Goal: Communication & Community: Share content

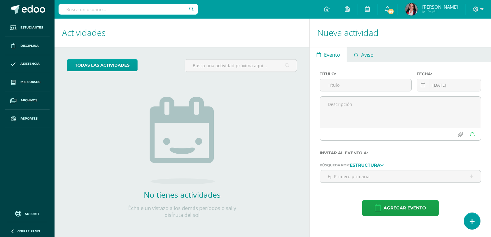
click at [360, 54] on link "Aviso" at bounding box center [363, 54] width 33 height 15
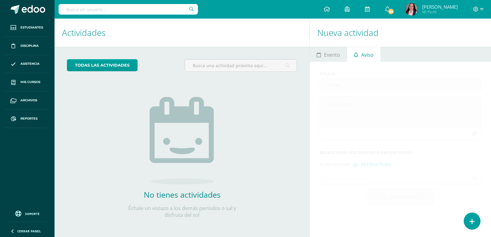
scroll to position [1, 0]
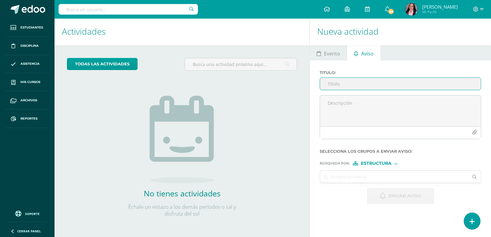
click at [334, 84] on input "Titulo :" at bounding box center [400, 84] width 161 height 12
click at [342, 84] on input "Fotos Acto de Despedida" at bounding box center [400, 84] width 161 height 12
click at [359, 84] on input "Fotos acto de Despedida" at bounding box center [400, 84] width 161 height 12
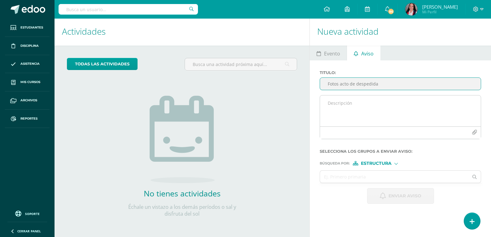
type input "Fotos acto de despedida"
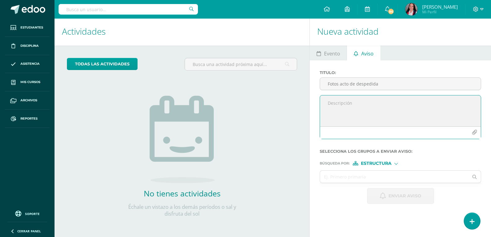
click at [334, 102] on textarea at bounding box center [400, 110] width 161 height 31
click at [449, 109] on textarea "Lindo Inicio de Semana Recordando [DATE] es el ultimo día para enviar las fotos…" at bounding box center [400, 110] width 161 height 31
click at [450, 109] on textarea "Lindo Inicio de Semana Recordando [DATE] es el ultimo día para enviar las fotos…" at bounding box center [400, 110] width 161 height 31
drag, startPoint x: 450, startPoint y: 109, endPoint x: 457, endPoint y: 110, distance: 6.9
click at [457, 110] on textarea "Lindo Inicio de Semana Recordando [DATE] es el ultimo día para enviar las fotos…" at bounding box center [400, 110] width 161 height 31
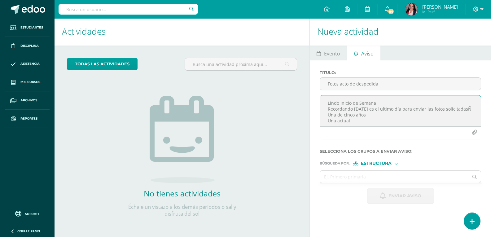
click at [463, 108] on textarea "Lindo Inicio de Semana Recordando [DATE] es el ultimo día para enviar las fotos…" at bounding box center [400, 110] width 161 height 31
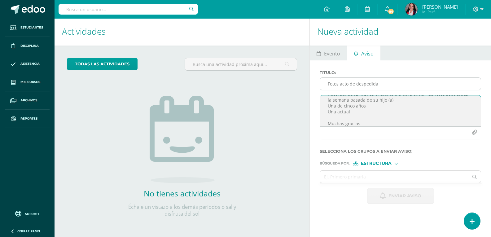
type textarea "Lindo Inicio de Semana Recordando [DATE] es el ultimo día para enviar las fotos…"
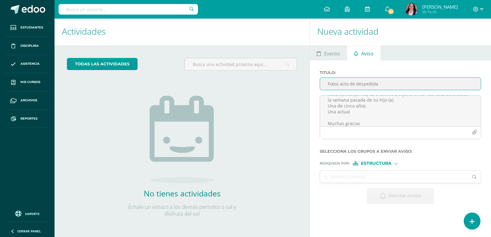
click at [378, 82] on input "Fotos acto de despedida" at bounding box center [400, 84] width 161 height 12
type input "Fotos acto de despedida Sexto Primaria"
click at [378, 165] on form "Titulo : Fotos acto de despedida Sexto Primaria Lindo Inicio de Semana Recordan…" at bounding box center [399, 136] width 161 height 133
click at [368, 163] on span "Estructura" at bounding box center [376, 163] width 31 height 3
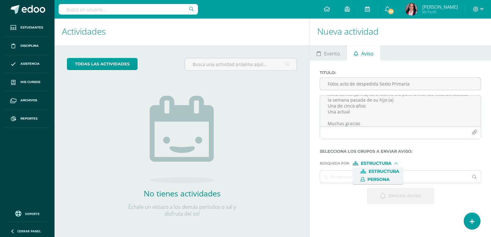
click at [375, 180] on span "Persona" at bounding box center [378, 179] width 22 height 3
click at [329, 177] on input "text" at bounding box center [394, 177] width 148 height 12
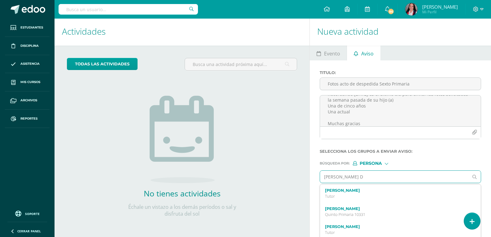
click at [341, 175] on input "[PERSON_NAME] D" at bounding box center [394, 177] width 148 height 12
type input "[PERSON_NAME]"
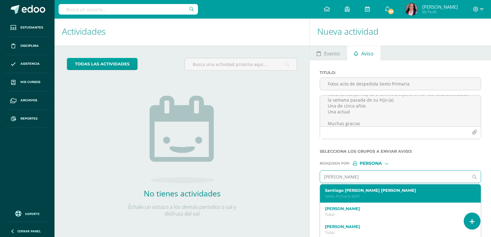
click at [350, 193] on div "[PERSON_NAME] [PERSON_NAME] Sexto Primaria 8341" at bounding box center [397, 193] width 144 height 11
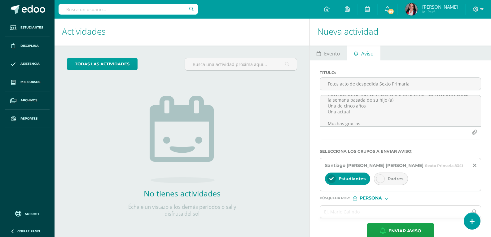
click at [380, 177] on icon at bounding box center [380, 178] width 4 height 4
click at [330, 177] on icon at bounding box center [331, 178] width 4 height 4
click at [371, 207] on input "text" at bounding box center [394, 212] width 148 height 12
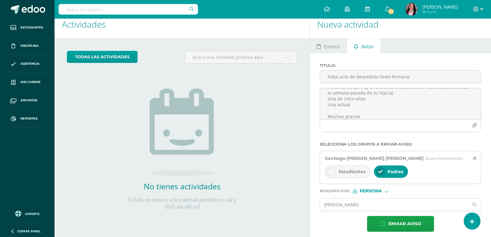
scroll to position [13, 0]
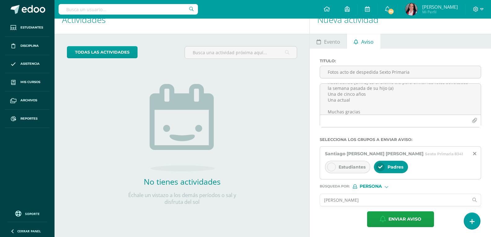
click at [367, 197] on input "[PERSON_NAME]" at bounding box center [394, 200] width 148 height 12
click at [363, 201] on input "[PERSON_NAME]" at bounding box center [394, 200] width 148 height 12
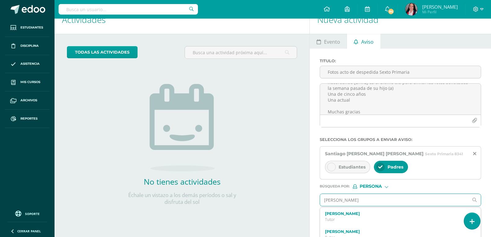
type input "[PERSON_NAME]"
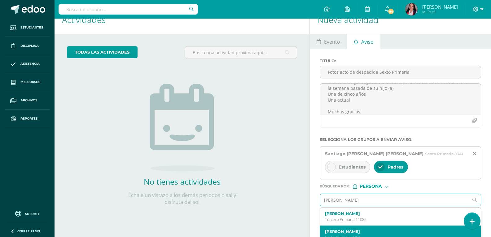
click at [370, 228] on div "[PERSON_NAME] Sexto Primaria 7912" at bounding box center [400, 234] width 161 height 18
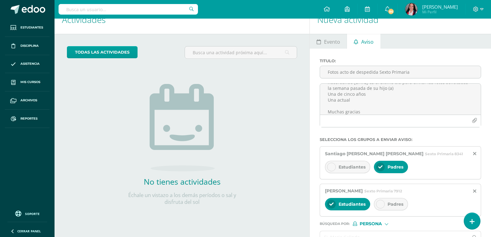
click at [380, 205] on icon at bounding box center [380, 204] width 4 height 4
click at [331, 201] on div at bounding box center [331, 204] width 9 height 9
click at [362, 232] on input "text" at bounding box center [394, 237] width 148 height 12
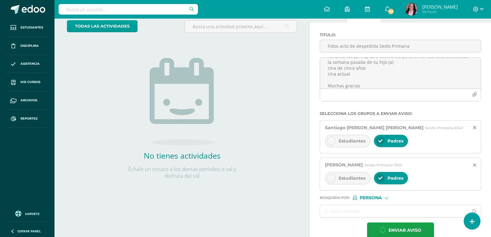
scroll to position [46, 0]
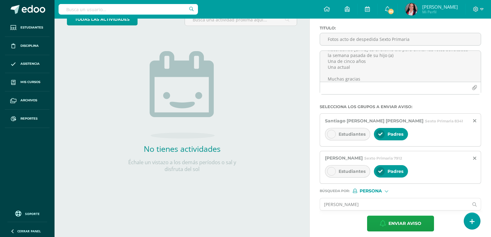
click at [334, 204] on input "[PERSON_NAME]" at bounding box center [394, 204] width 148 height 12
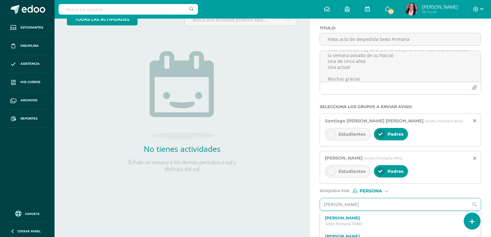
type input "[PERSON_NAME]"
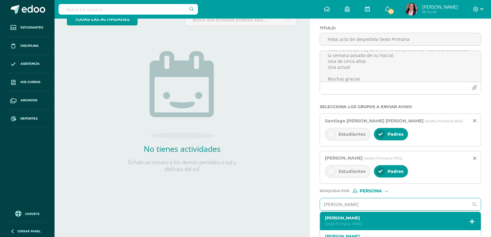
click at [355, 215] on div "[PERSON_NAME] Primaria 19492" at bounding box center [400, 221] width 161 height 18
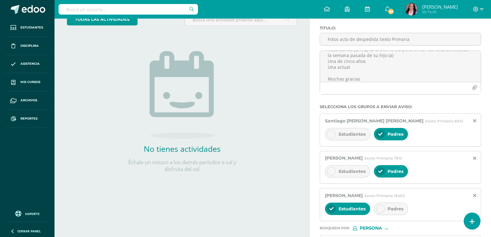
click at [379, 206] on icon at bounding box center [380, 208] width 4 height 4
click at [331, 207] on icon at bounding box center [331, 208] width 4 height 4
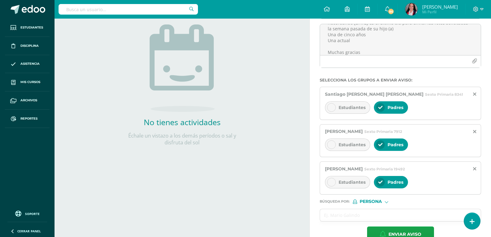
scroll to position [84, 0]
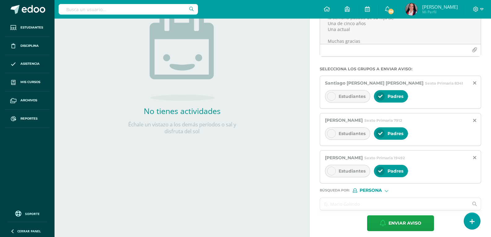
click at [373, 205] on input "text" at bounding box center [394, 204] width 148 height 12
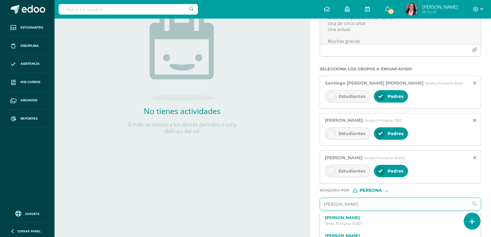
type input "[PERSON_NAME]"
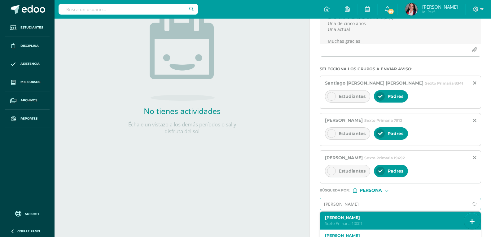
click at [372, 220] on div "[PERSON_NAME] Sexto Primaria 10001" at bounding box center [397, 220] width 144 height 11
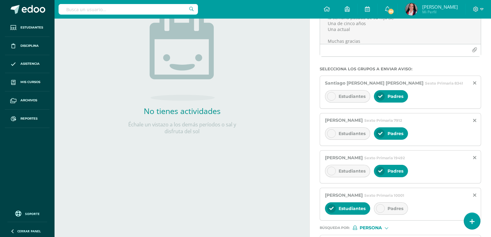
click at [379, 208] on icon at bounding box center [380, 208] width 4 height 4
click at [333, 206] on icon at bounding box center [331, 208] width 4 height 4
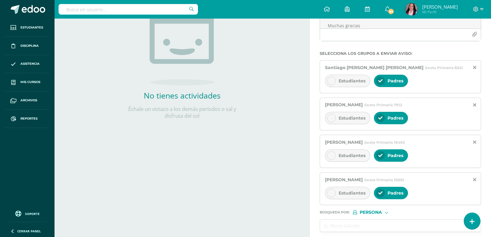
scroll to position [111, 0]
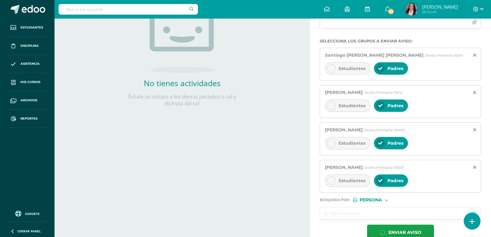
click at [385, 214] on input "text" at bounding box center [394, 213] width 148 height 12
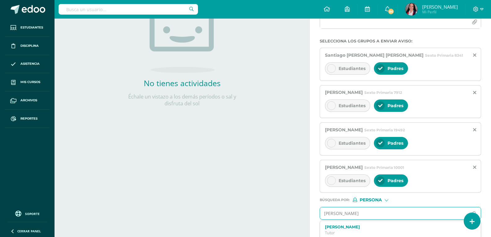
type input "[PERSON_NAME]"
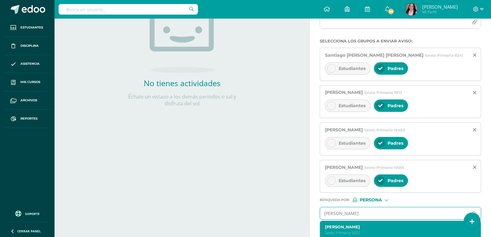
click at [382, 226] on label "[PERSON_NAME]" at bounding box center [397, 226] width 144 height 5
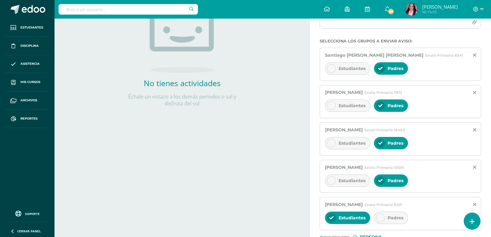
click at [380, 217] on icon at bounding box center [380, 217] width 4 height 4
click at [332, 216] on icon at bounding box center [331, 217] width 4 height 4
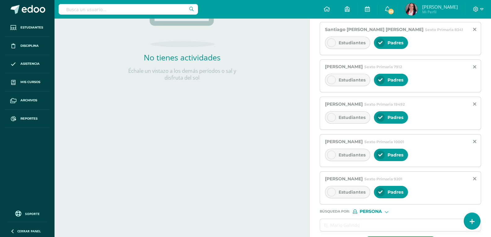
scroll to position [162, 0]
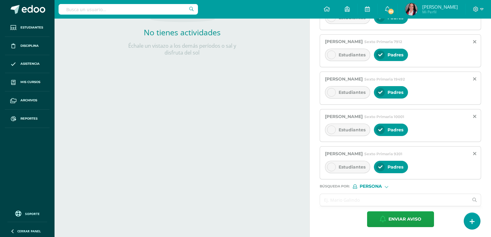
click at [371, 198] on input "text" at bounding box center [394, 200] width 148 height 12
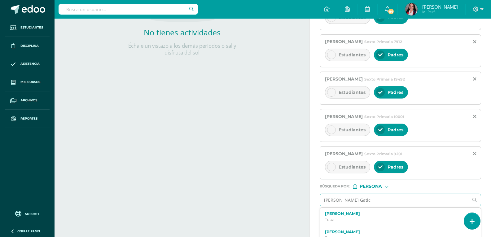
type input "[PERSON_NAME]"
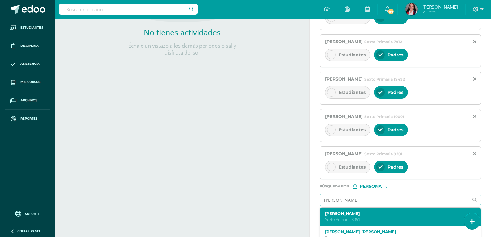
click at [355, 214] on label "[PERSON_NAME]" at bounding box center [397, 213] width 144 height 5
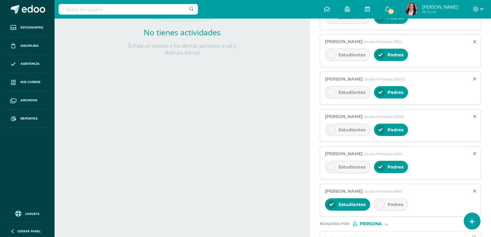
click at [379, 205] on icon at bounding box center [380, 204] width 4 height 4
click at [328, 205] on div at bounding box center [331, 204] width 9 height 9
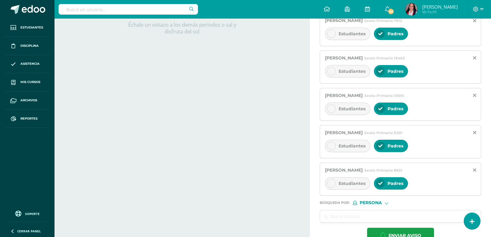
scroll to position [184, 0]
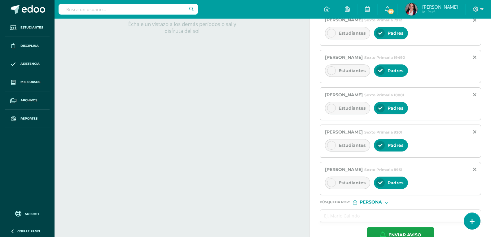
click at [398, 215] on input "text" at bounding box center [394, 216] width 148 height 12
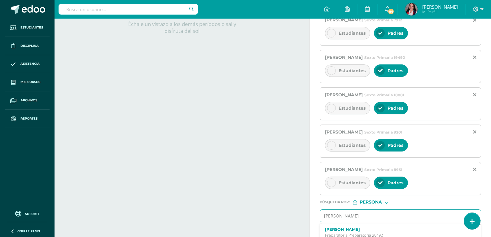
type input "[PERSON_NAME]"
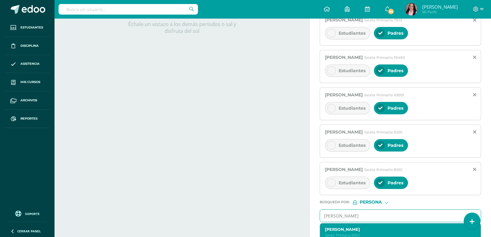
click at [395, 229] on label "[PERSON_NAME]" at bounding box center [397, 229] width 144 height 5
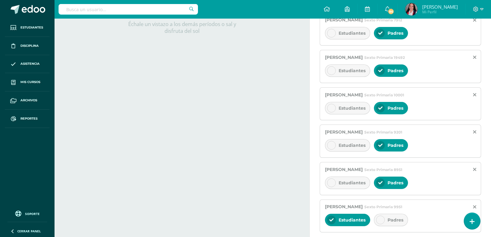
click at [381, 218] on icon at bounding box center [380, 220] width 4 height 4
click at [327, 218] on div at bounding box center [331, 219] width 9 height 9
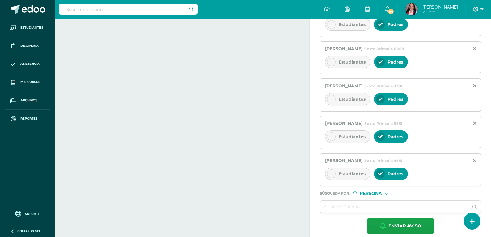
scroll to position [232, 0]
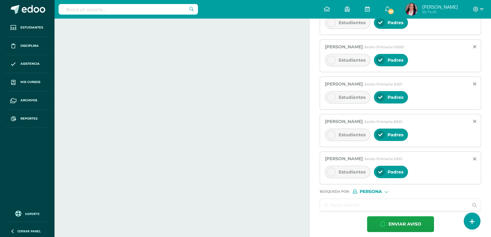
click at [407, 207] on input "text" at bounding box center [394, 205] width 148 height 12
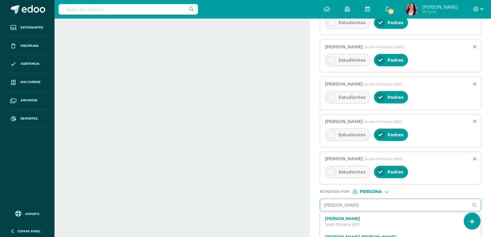
type input "[PERSON_NAME]"
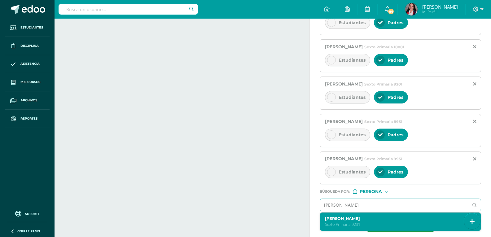
click at [379, 219] on label "[PERSON_NAME]" at bounding box center [397, 218] width 144 height 5
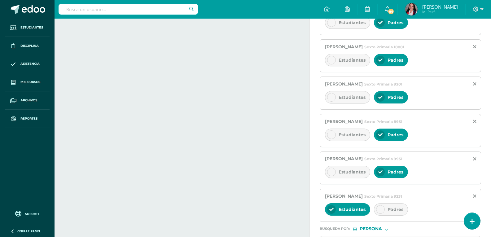
click at [380, 210] on icon at bounding box center [380, 209] width 4 height 4
click at [330, 208] on icon at bounding box center [331, 209] width 4 height 4
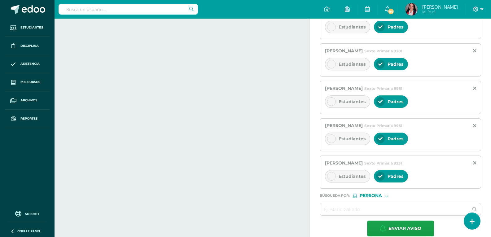
scroll to position [274, 0]
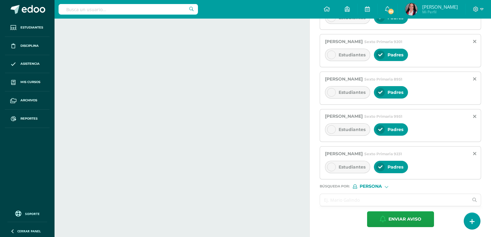
click at [398, 199] on input "text" at bounding box center [394, 200] width 148 height 12
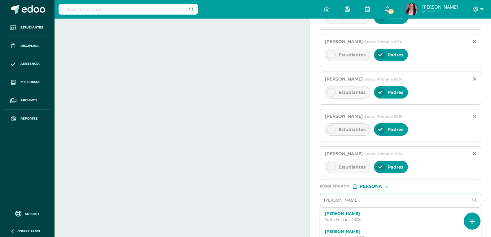
type input "[PERSON_NAME]"
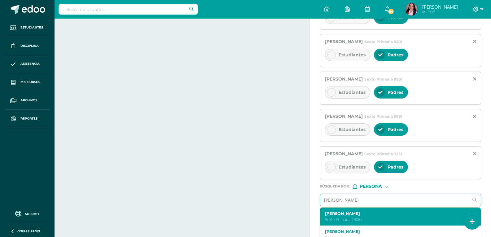
click at [373, 214] on label "[PERSON_NAME]" at bounding box center [397, 213] width 144 height 5
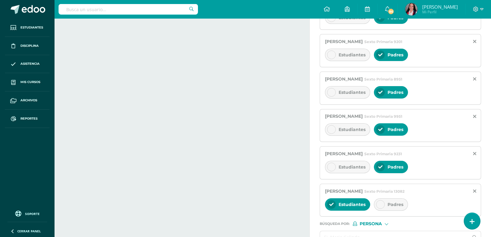
click at [381, 205] on icon at bounding box center [380, 204] width 4 height 4
click at [331, 202] on icon at bounding box center [331, 204] width 4 height 4
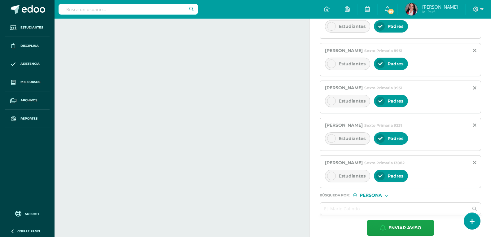
scroll to position [304, 0]
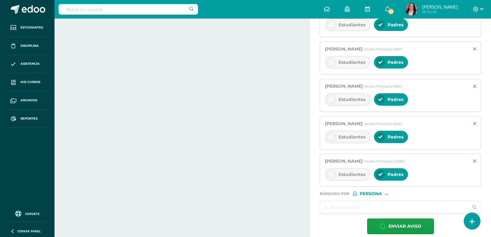
click at [399, 209] on input "text" at bounding box center [394, 207] width 148 height 12
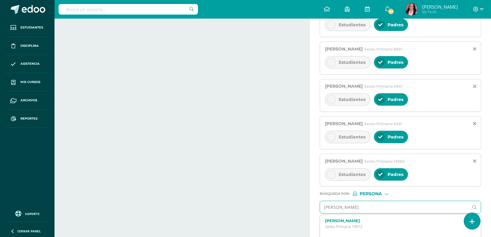
type input "[PERSON_NAME]"
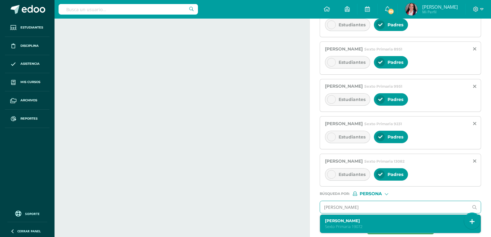
click at [355, 218] on div "[PERSON_NAME] Sexto Primaria 19072" at bounding box center [400, 223] width 161 height 18
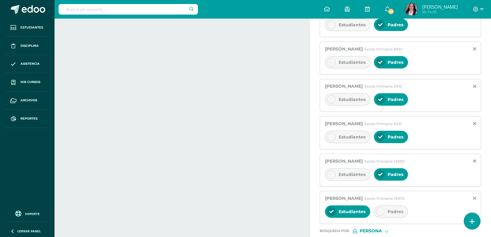
click at [378, 211] on icon at bounding box center [380, 211] width 4 height 4
click at [330, 209] on icon at bounding box center [331, 211] width 4 height 4
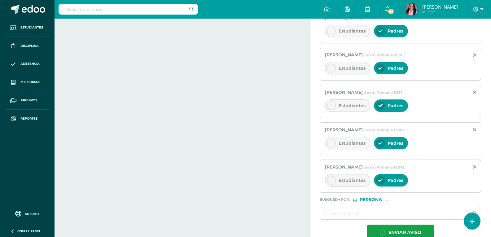
scroll to position [349, 0]
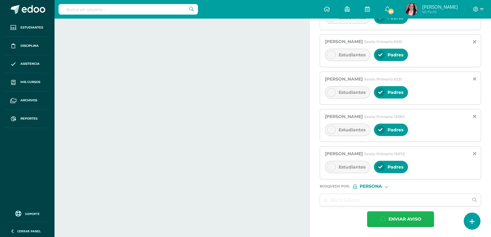
click at [410, 217] on span "Enviar aviso" at bounding box center [404, 218] width 33 height 15
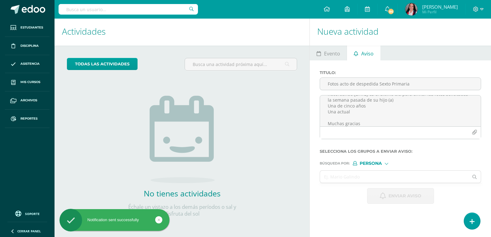
scroll to position [0, 0]
